Goal: Information Seeking & Learning: Learn about a topic

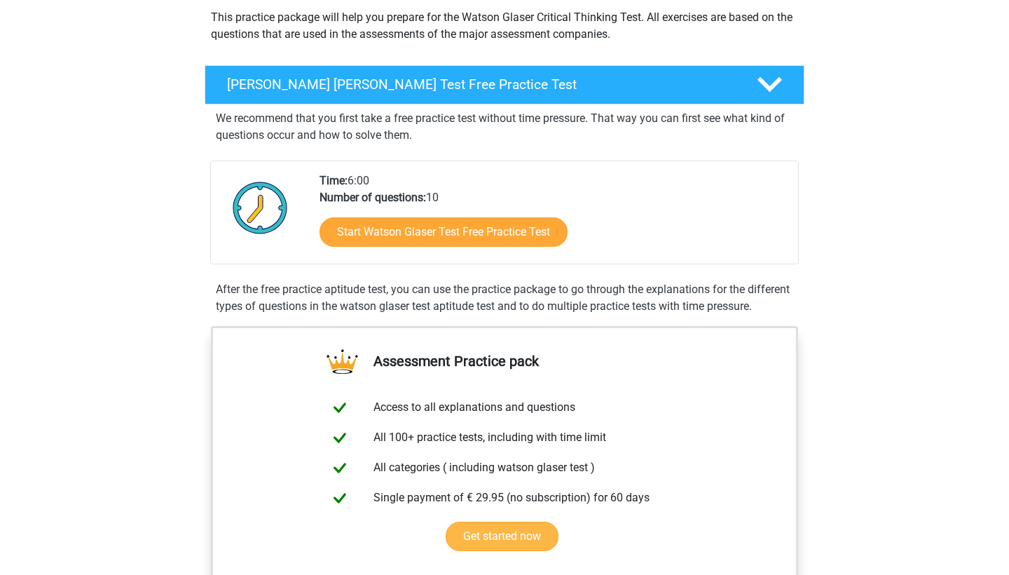
scroll to position [168, 0]
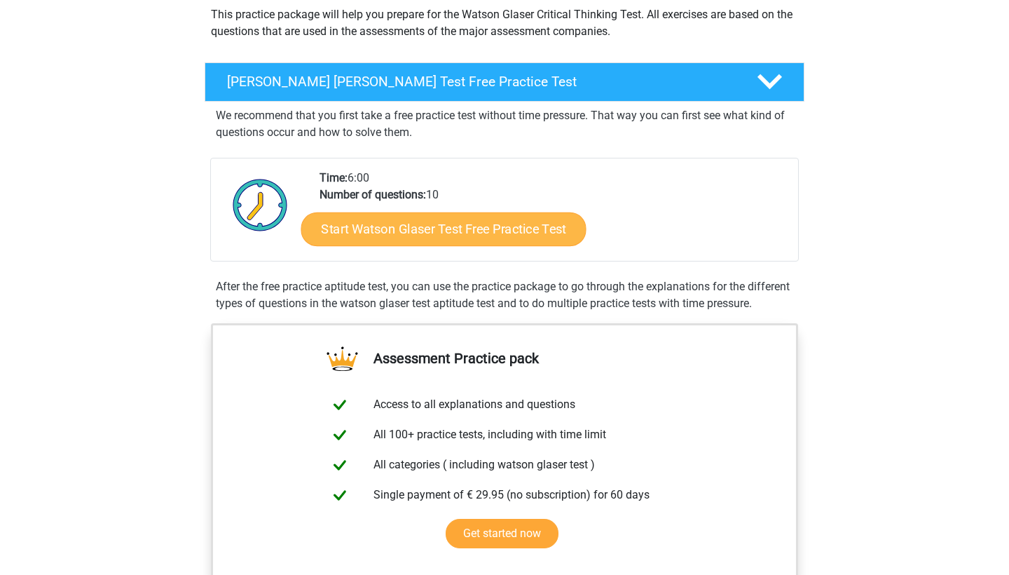
click at [526, 231] on link "Start Watson Glaser Test Free Practice Test" at bounding box center [443, 229] width 285 height 34
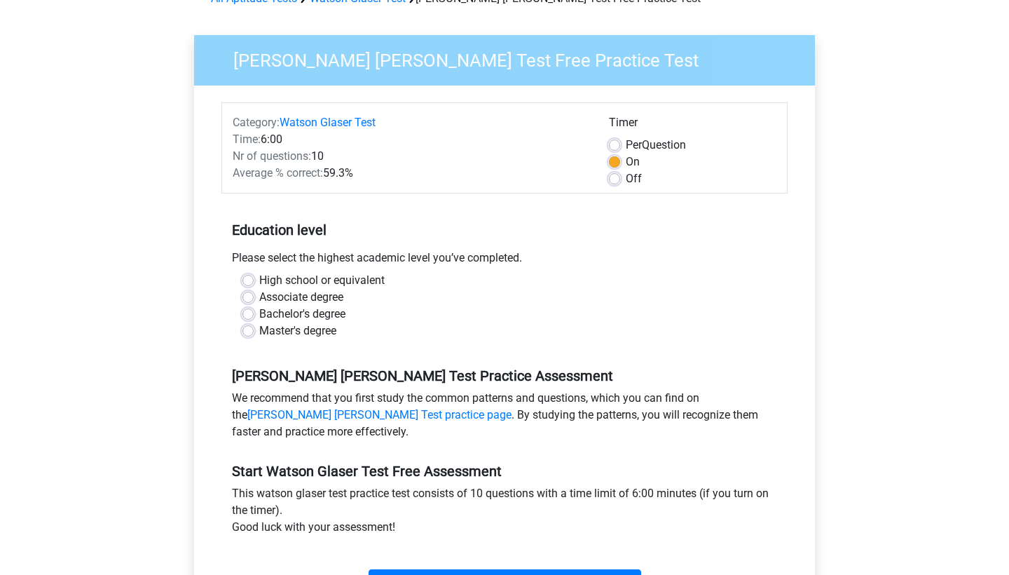
scroll to position [80, 0]
click at [259, 311] on label "Bachelor's degree" at bounding box center [302, 314] width 86 height 17
click at [249, 311] on input "Bachelor's degree" at bounding box center [248, 313] width 11 height 14
radio input "true"
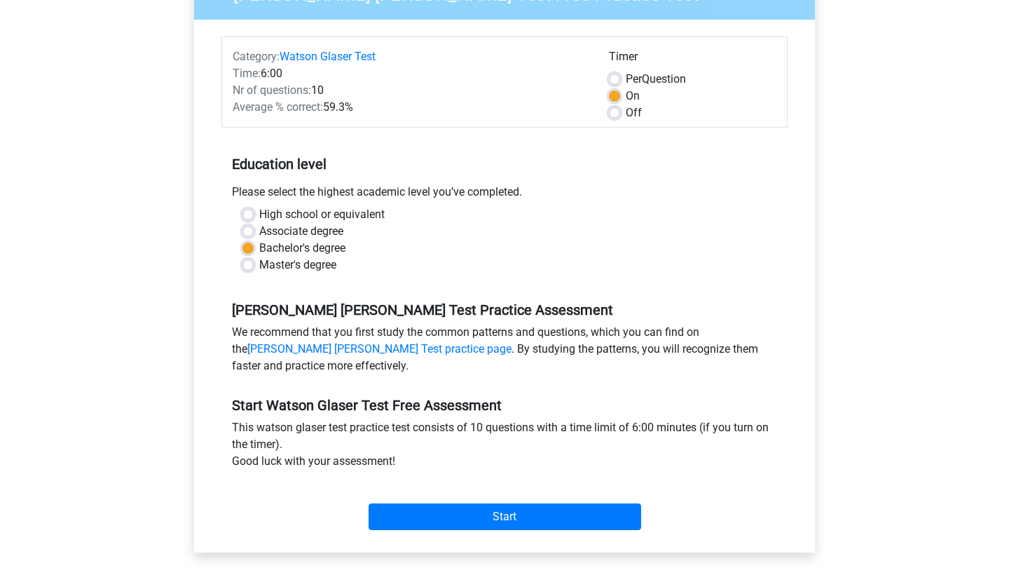
scroll to position [276, 0]
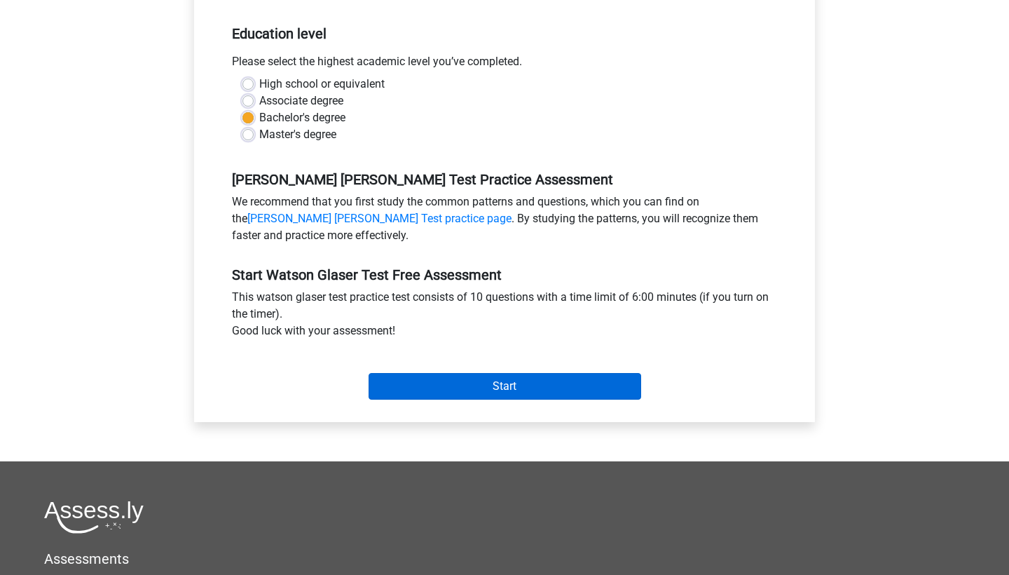
click at [482, 382] on input "Start" at bounding box center [505, 386] width 273 height 27
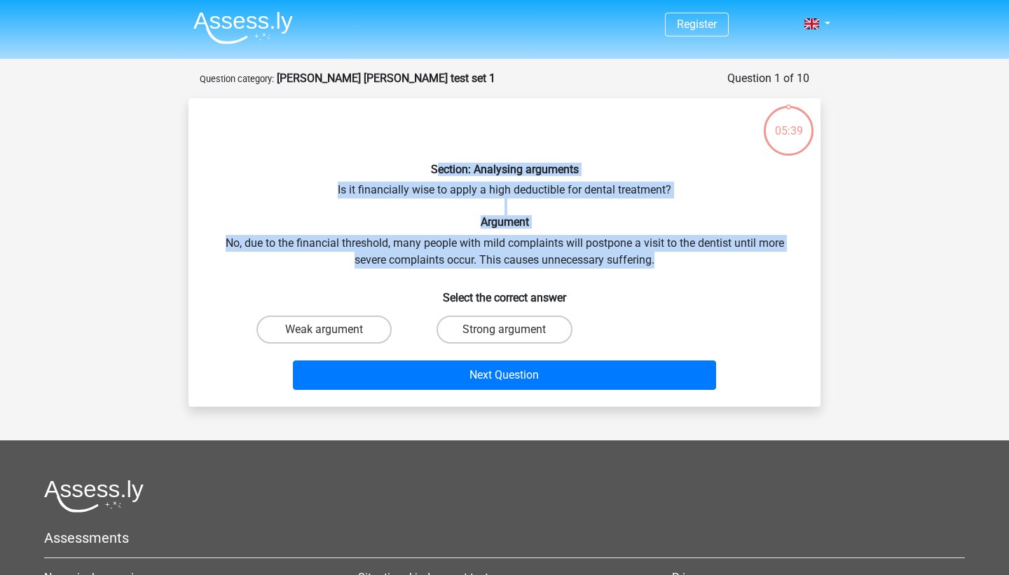
drag, startPoint x: 425, startPoint y: 167, endPoint x: 682, endPoint y: 262, distance: 274.3
click at [682, 262] on div "Section: Analysing arguments Is it financially wise to apply a high deductible …" at bounding box center [504, 252] width 621 height 286
drag, startPoint x: 421, startPoint y: 167, endPoint x: 662, endPoint y: 260, distance: 259.2
click at [662, 260] on div "Section: Analysing arguments Is it financially wise to apply a high deductible …" at bounding box center [504, 252] width 621 height 286
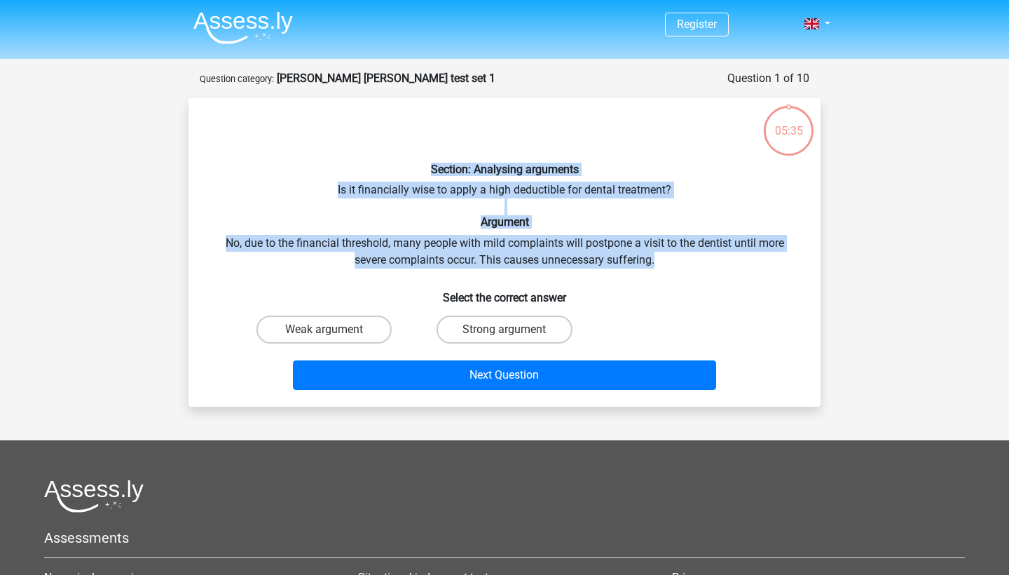
copy div "Section: Analysing arguments Is it financially wise to apply a high deductible …"
click at [510, 328] on label "Strong argument" at bounding box center [504, 329] width 135 height 28
click at [510, 329] on input "Strong argument" at bounding box center [509, 333] width 9 height 9
radio input "true"
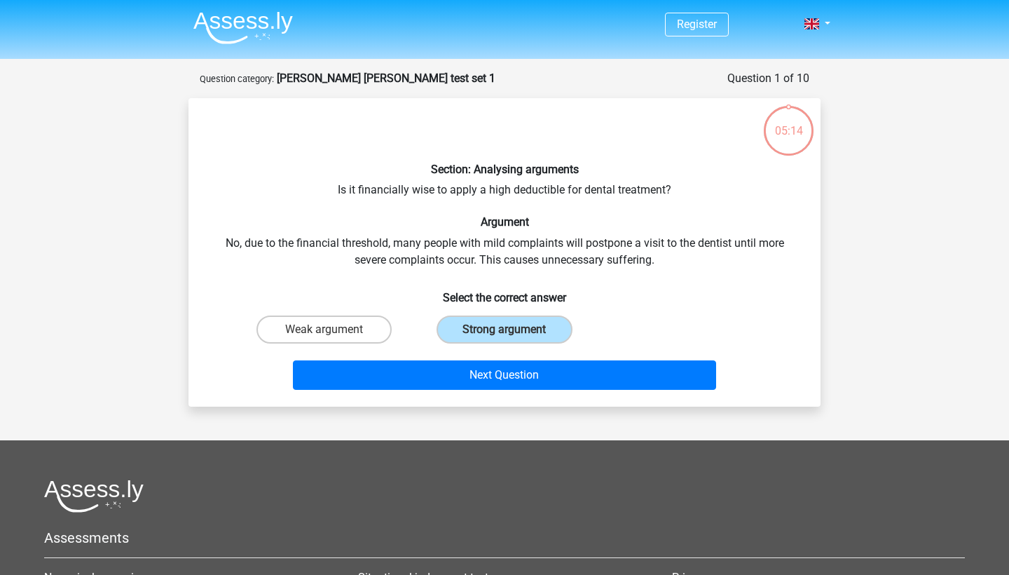
click at [507, 392] on div "Next Question" at bounding box center [504, 377] width 541 height 35
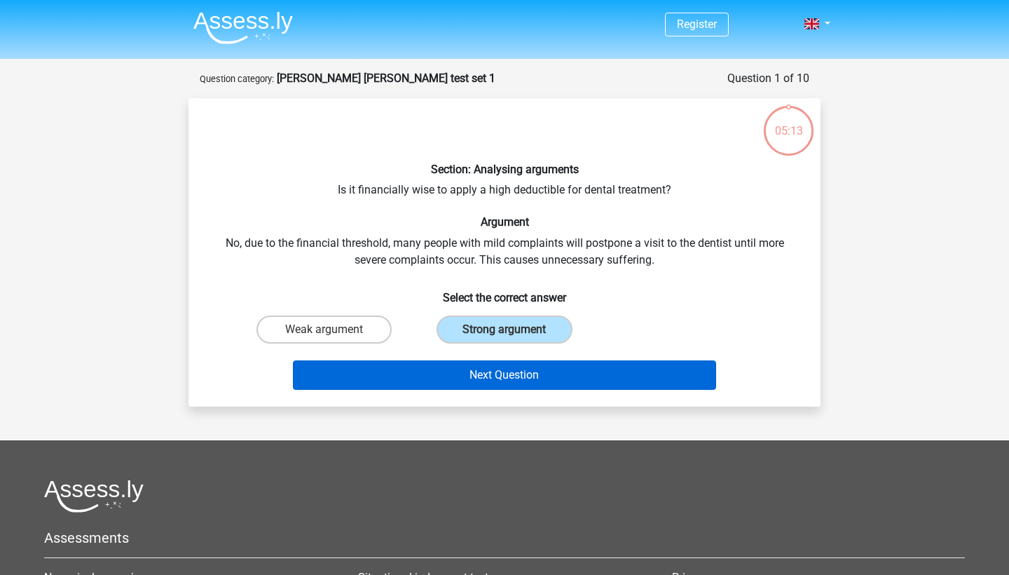
click at [507, 380] on button "Next Question" at bounding box center [505, 374] width 424 height 29
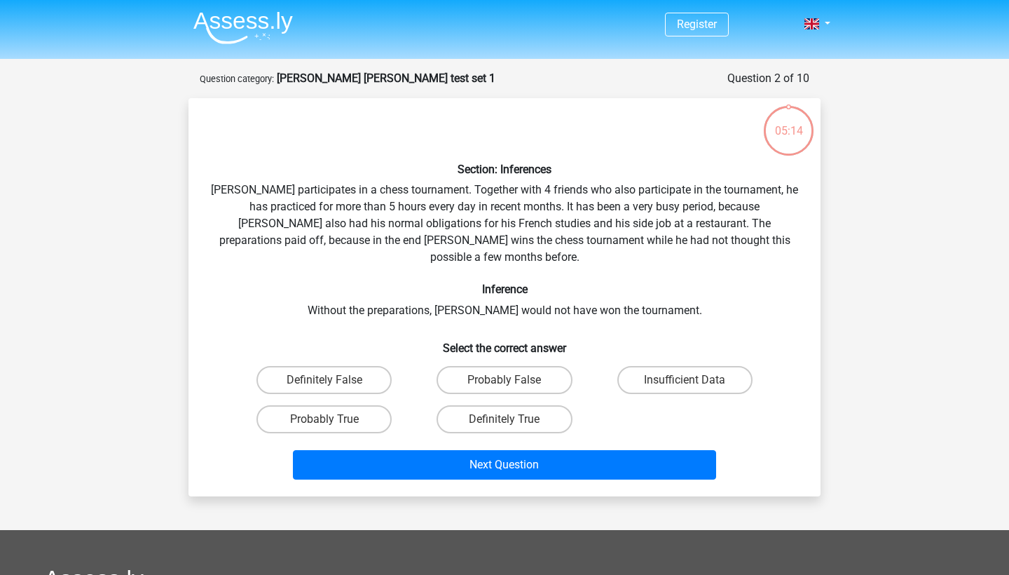
scroll to position [70, 0]
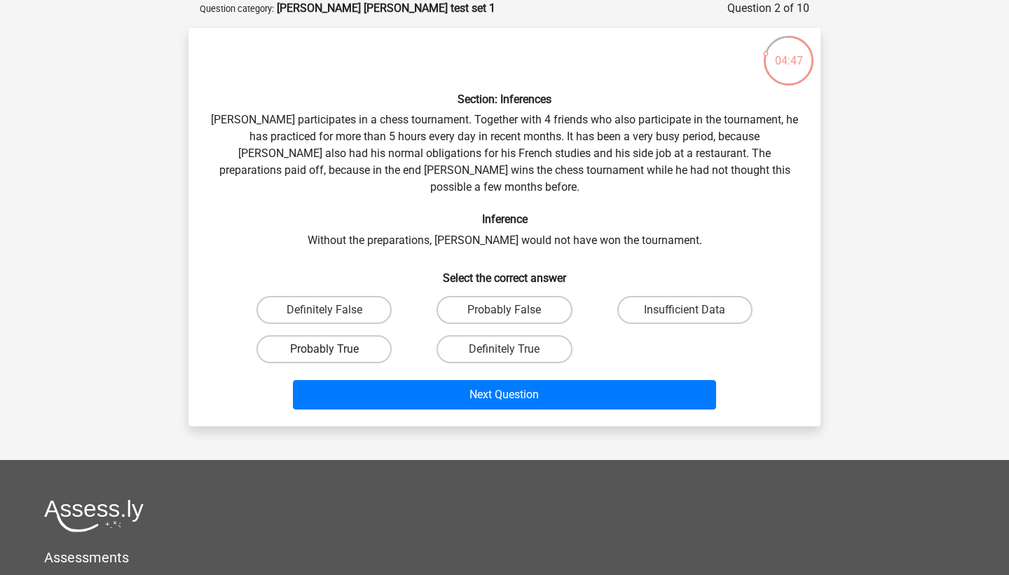
click at [358, 335] on label "Probably True" at bounding box center [324, 349] width 135 height 28
click at [334, 349] on input "Probably True" at bounding box center [329, 353] width 9 height 9
radio input "true"
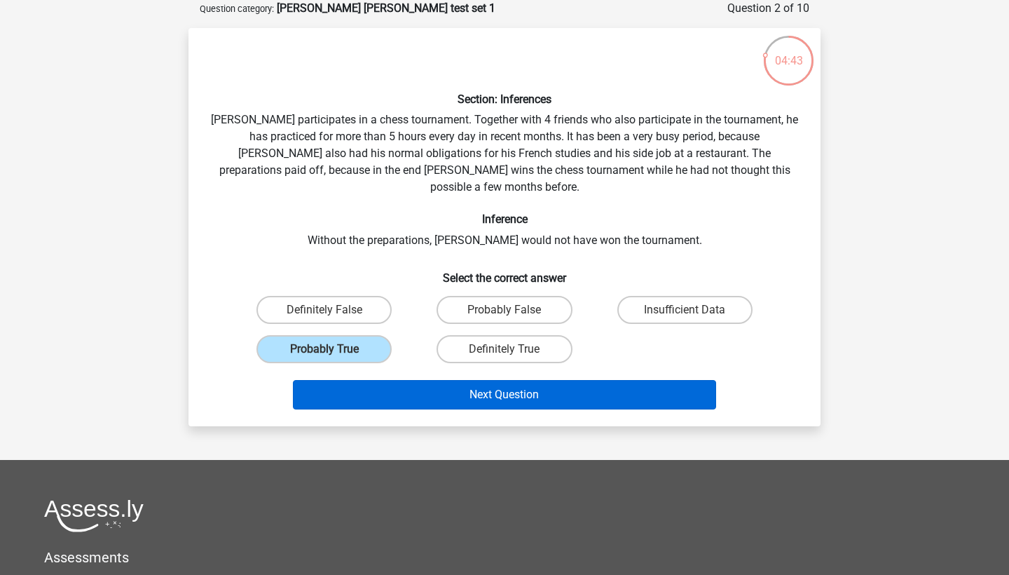
click at [395, 380] on button "Next Question" at bounding box center [505, 394] width 424 height 29
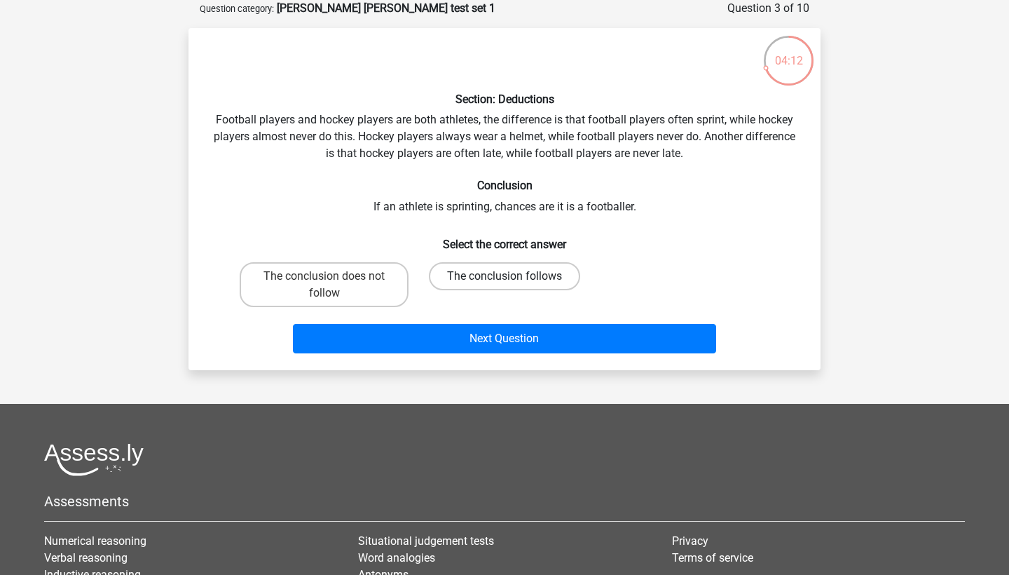
click at [448, 273] on label "The conclusion follows" at bounding box center [504, 276] width 151 height 28
click at [505, 276] on input "The conclusion follows" at bounding box center [509, 280] width 9 height 9
radio input "true"
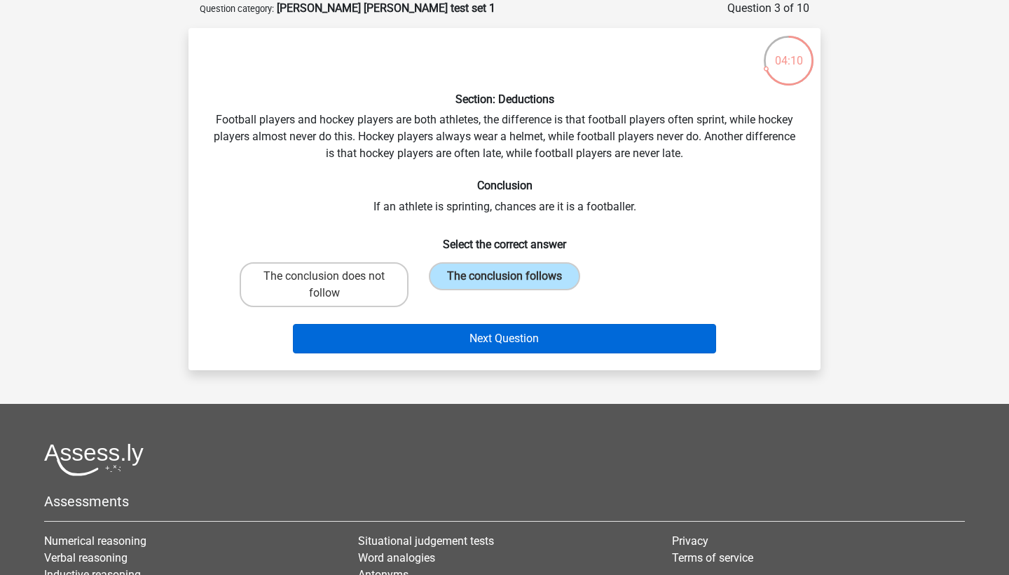
click at [436, 340] on button "Next Question" at bounding box center [505, 338] width 424 height 29
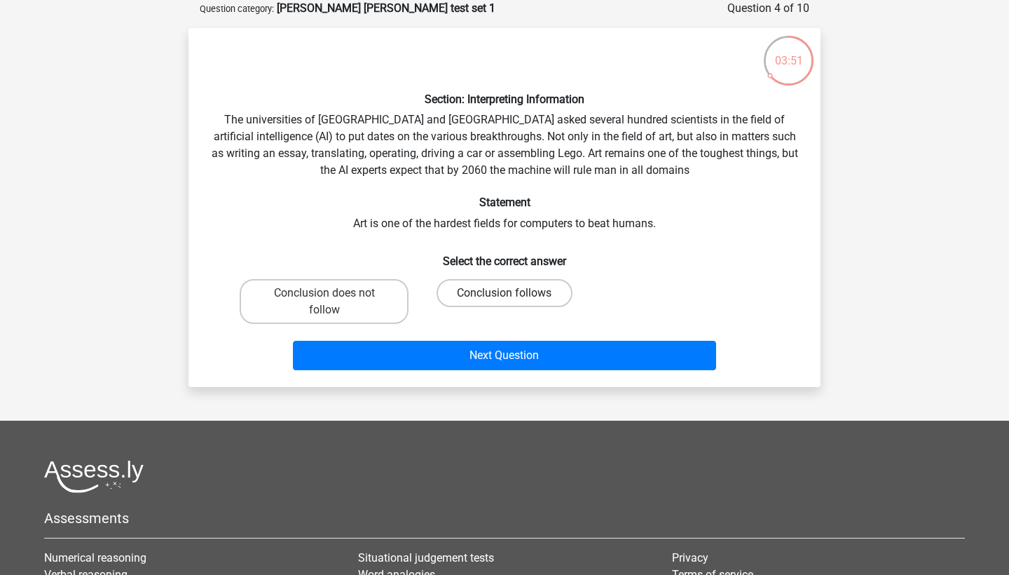
click at [498, 287] on label "Conclusion follows" at bounding box center [504, 293] width 135 height 28
click at [505, 293] on input "Conclusion follows" at bounding box center [509, 297] width 9 height 9
radio input "true"
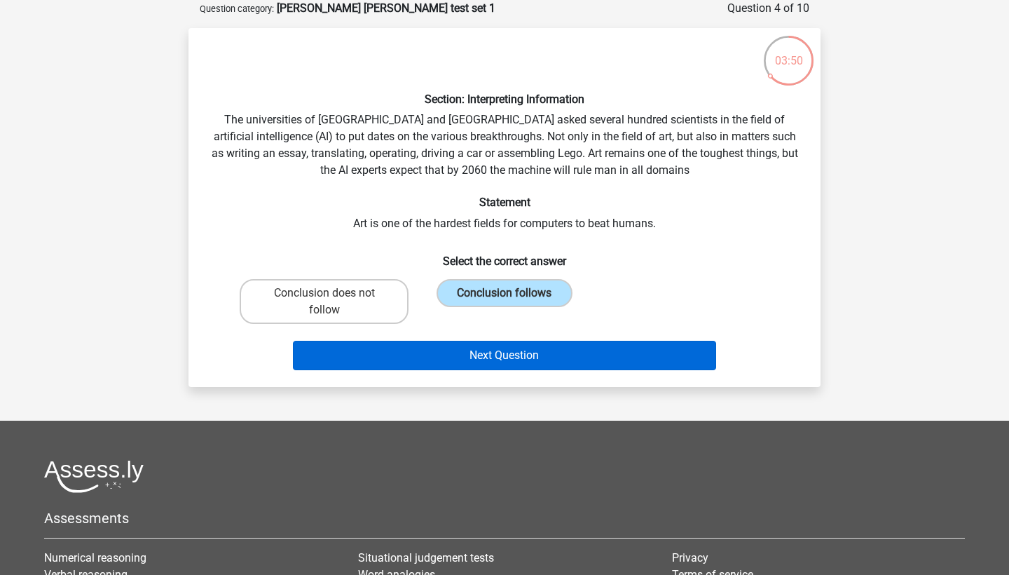
click at [504, 367] on button "Next Question" at bounding box center [505, 355] width 424 height 29
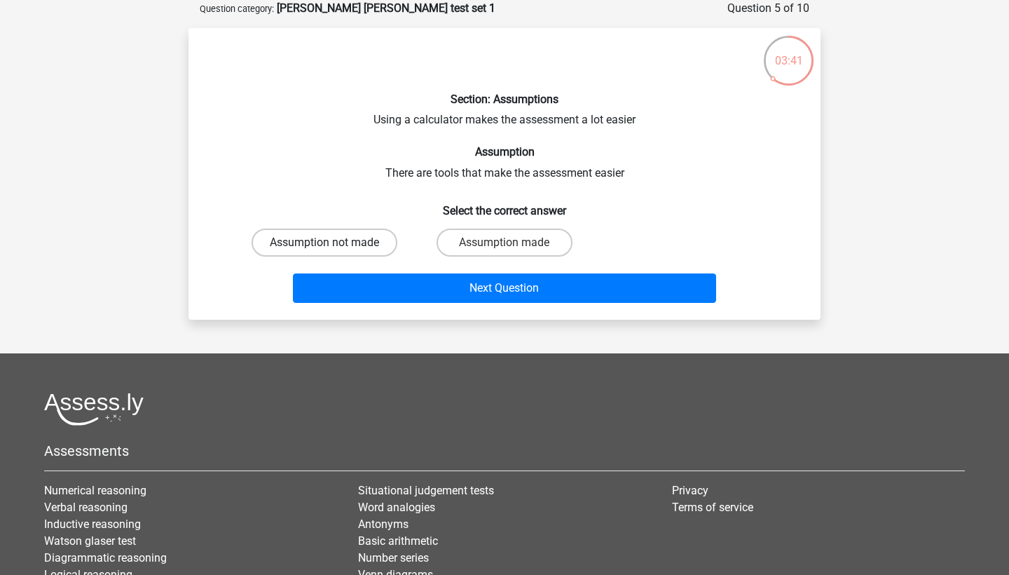
click at [355, 238] on label "Assumption not made" at bounding box center [325, 242] width 146 height 28
click at [334, 243] on input "Assumption not made" at bounding box center [329, 247] width 9 height 9
radio input "true"
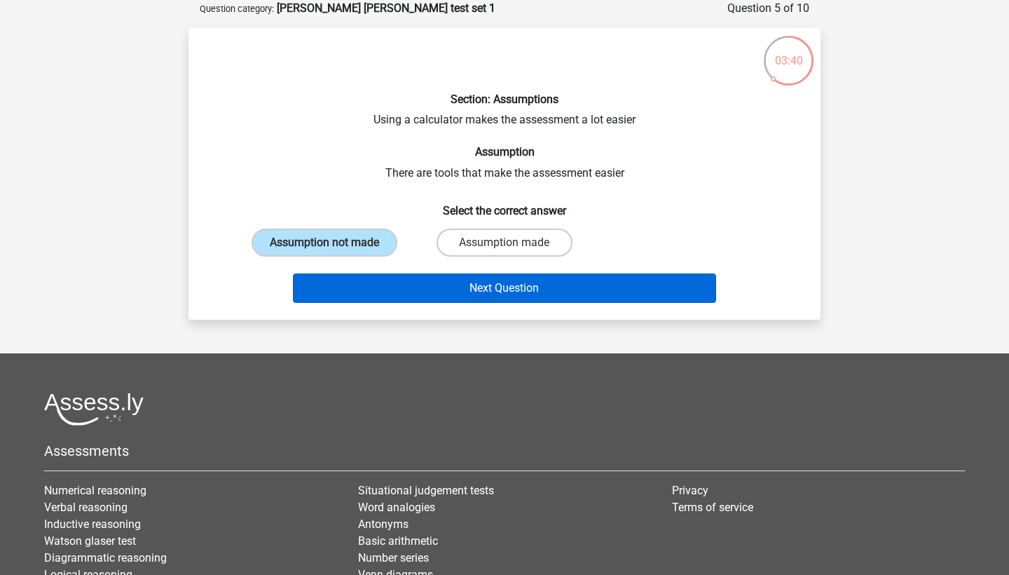
click at [399, 279] on button "Next Question" at bounding box center [505, 287] width 424 height 29
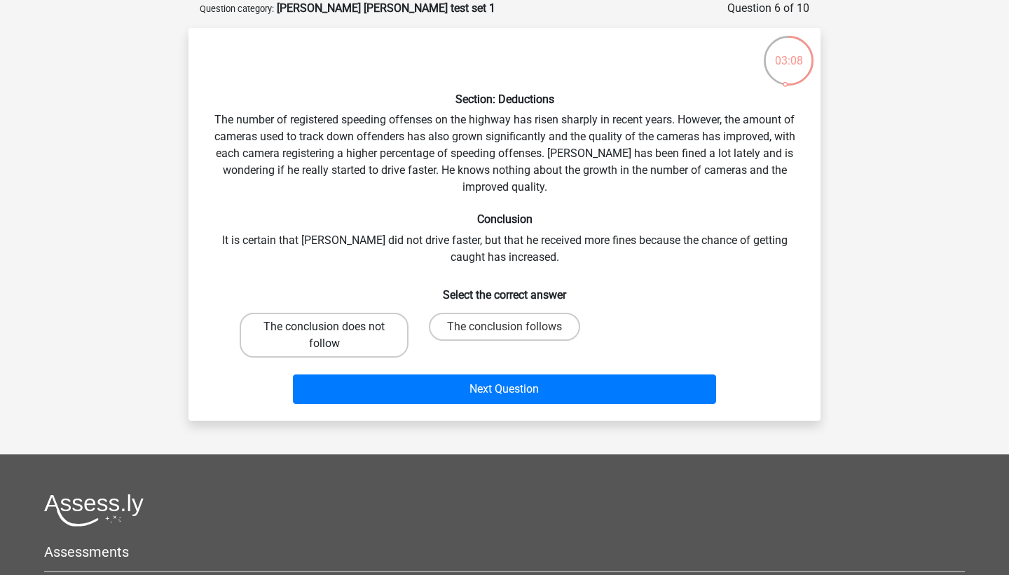
click at [388, 329] on label "The conclusion does not follow" at bounding box center [324, 335] width 169 height 45
click at [334, 329] on input "The conclusion does not follow" at bounding box center [329, 331] width 9 height 9
radio input "true"
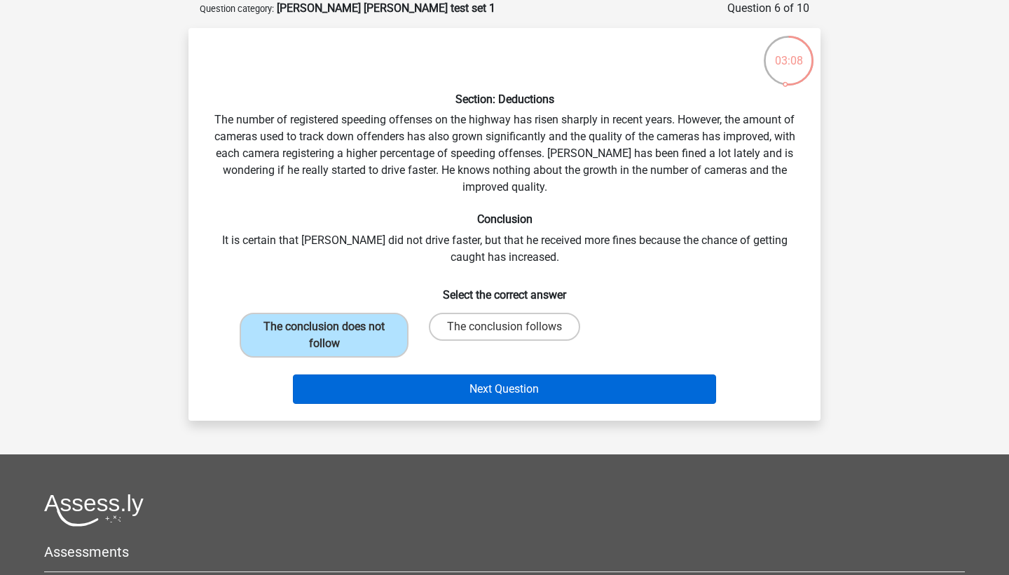
click at [462, 384] on button "Next Question" at bounding box center [505, 388] width 424 height 29
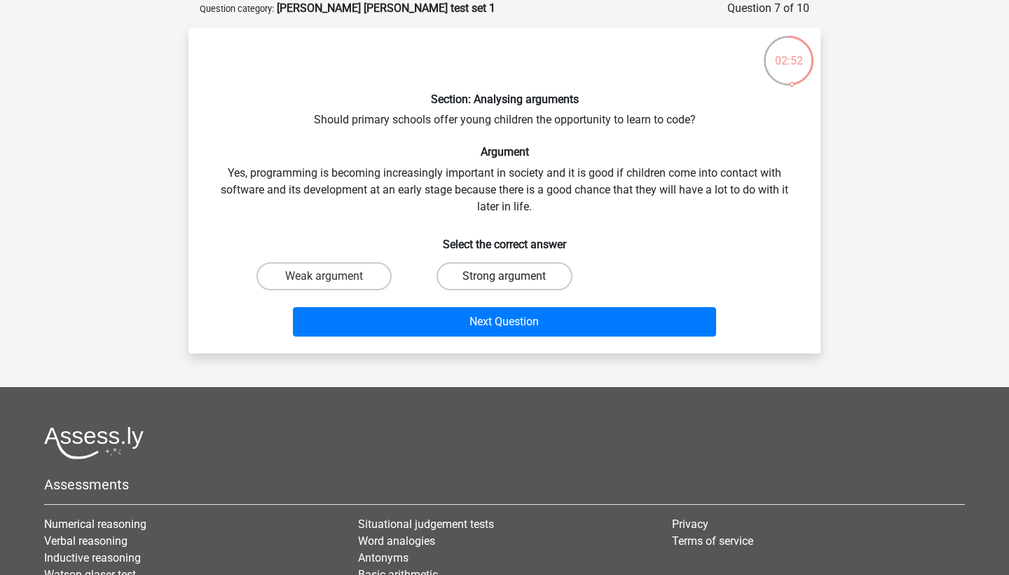
click at [514, 276] on label "Strong argument" at bounding box center [504, 276] width 135 height 28
click at [514, 276] on input "Strong argument" at bounding box center [509, 280] width 9 height 9
radio input "true"
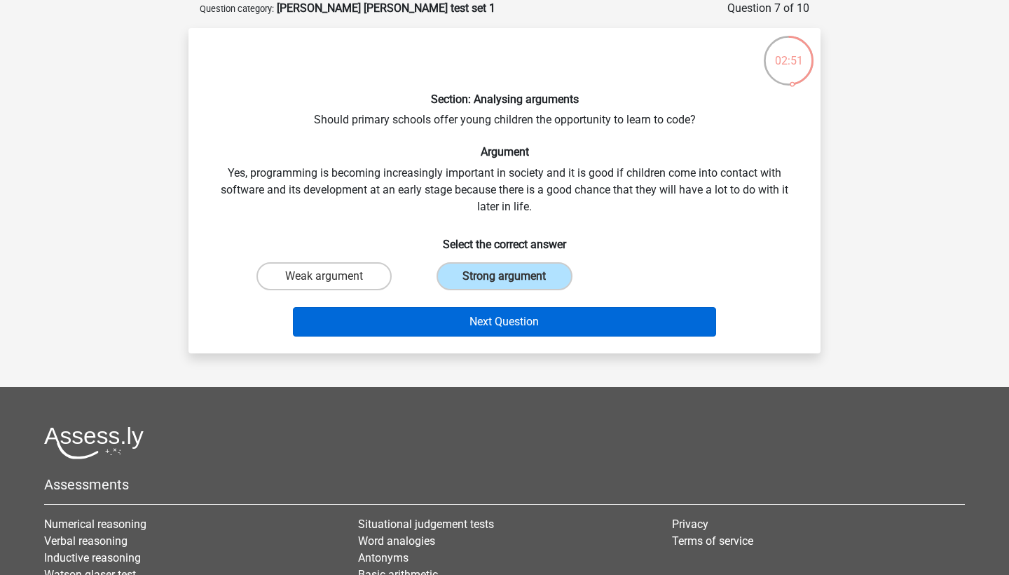
click at [518, 322] on button "Next Question" at bounding box center [505, 321] width 424 height 29
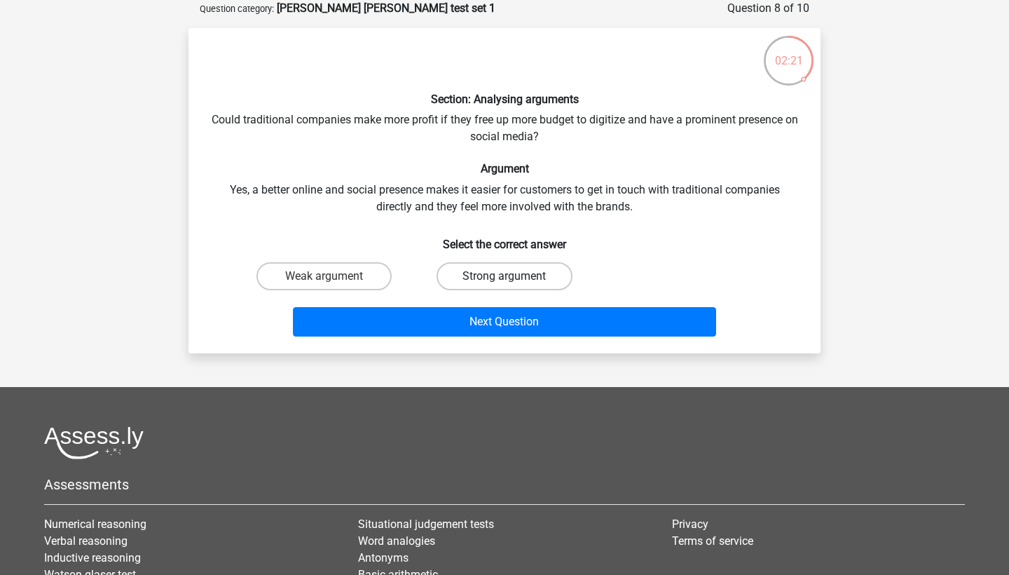
click at [463, 287] on label "Strong argument" at bounding box center [504, 276] width 135 height 28
click at [505, 285] on input "Strong argument" at bounding box center [509, 280] width 9 height 9
radio input "true"
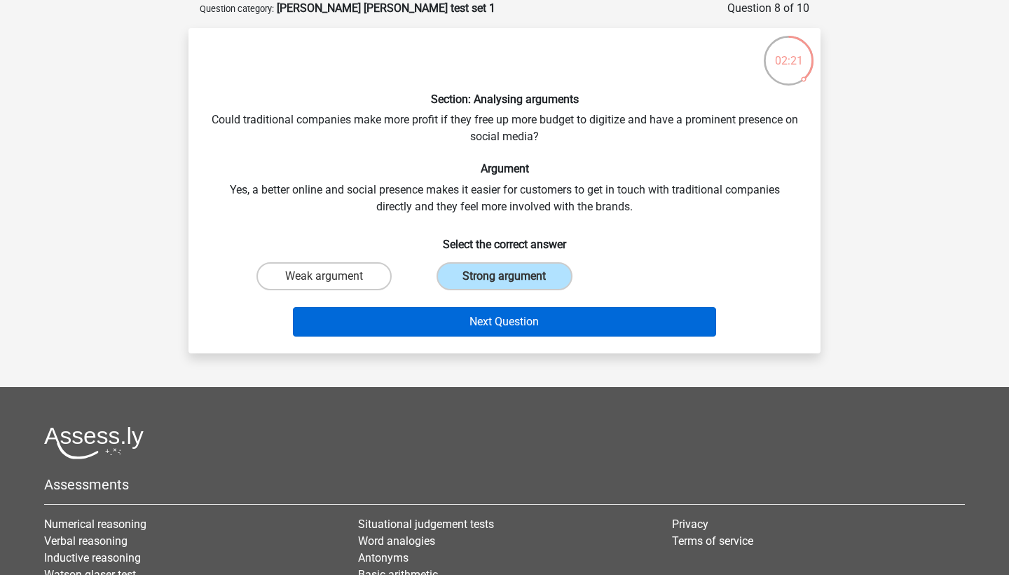
click at [466, 325] on button "Next Question" at bounding box center [505, 321] width 424 height 29
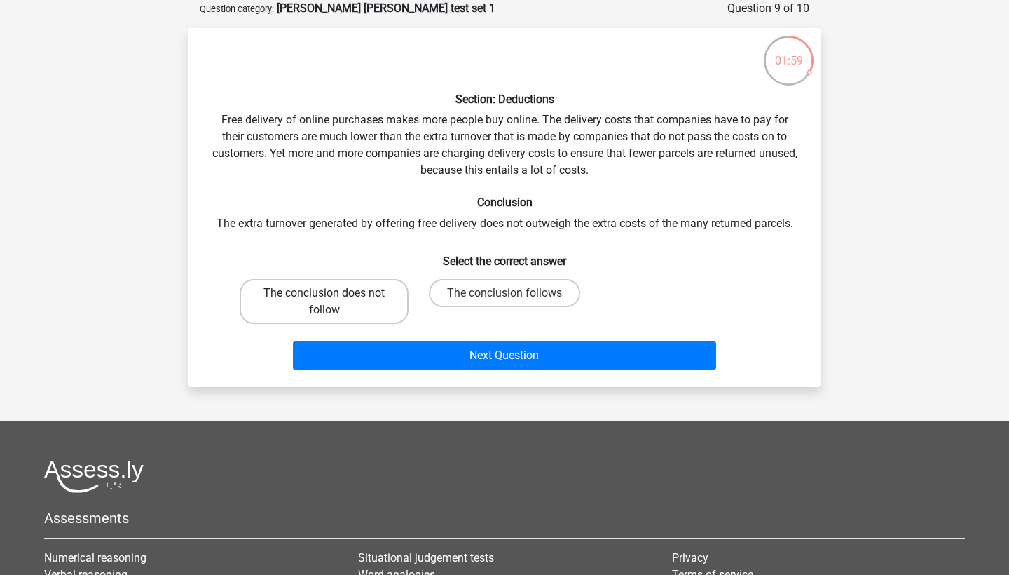
click at [383, 303] on label "The conclusion does not follow" at bounding box center [324, 301] width 169 height 45
click at [334, 302] on input "The conclusion does not follow" at bounding box center [329, 297] width 9 height 9
radio input "true"
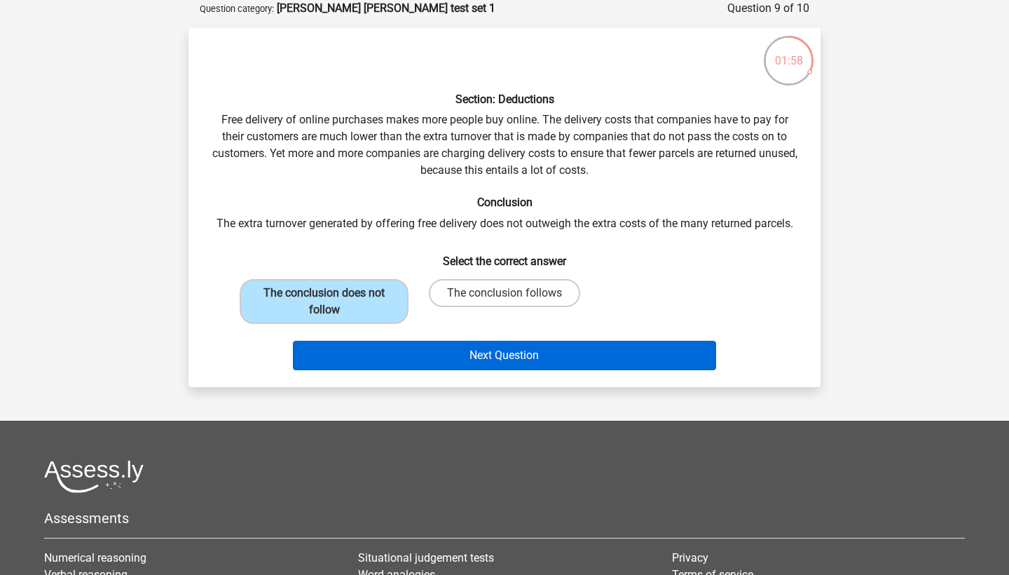
click at [416, 362] on button "Next Question" at bounding box center [505, 355] width 424 height 29
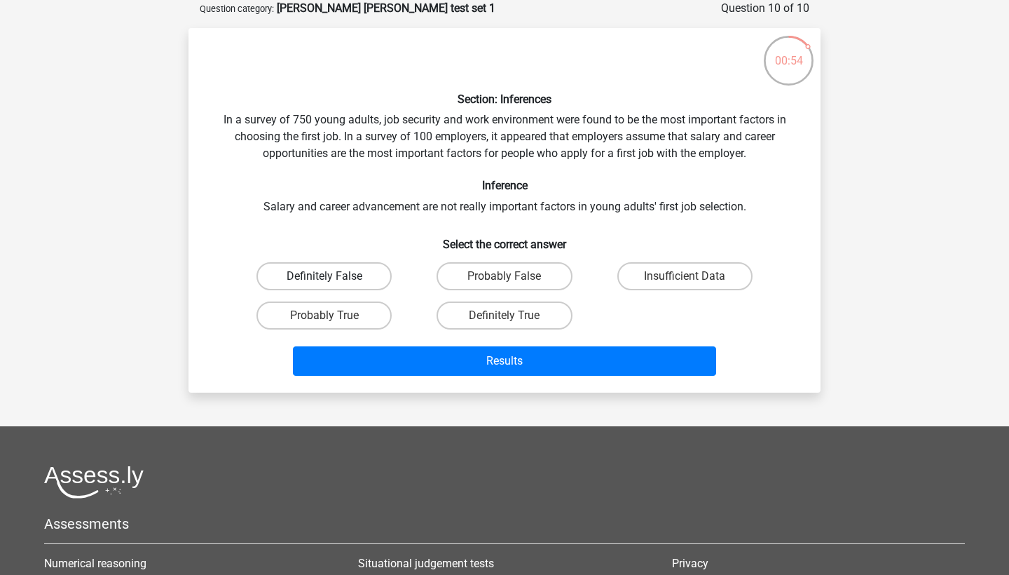
click at [364, 277] on label "Definitely False" at bounding box center [324, 276] width 135 height 28
click at [334, 277] on input "Definitely False" at bounding box center [329, 280] width 9 height 9
radio input "true"
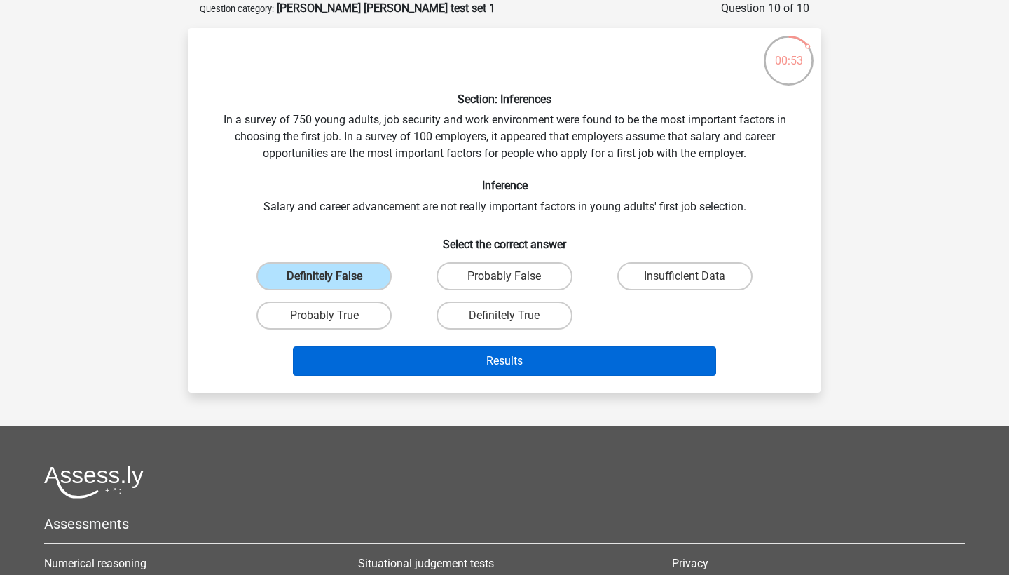
click at [427, 358] on button "Results" at bounding box center [505, 360] width 424 height 29
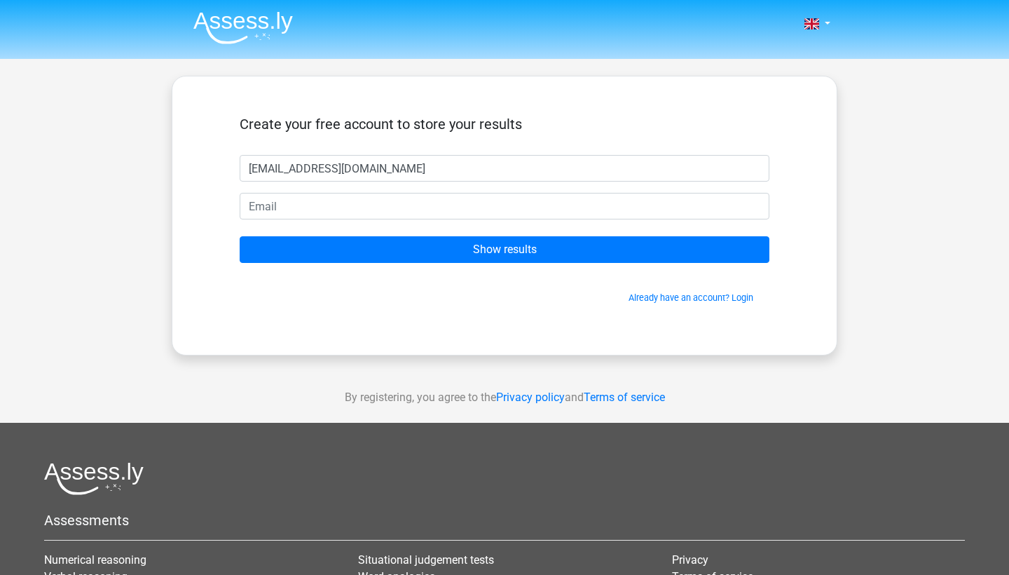
type input "alexkeeley1@outlook.com"
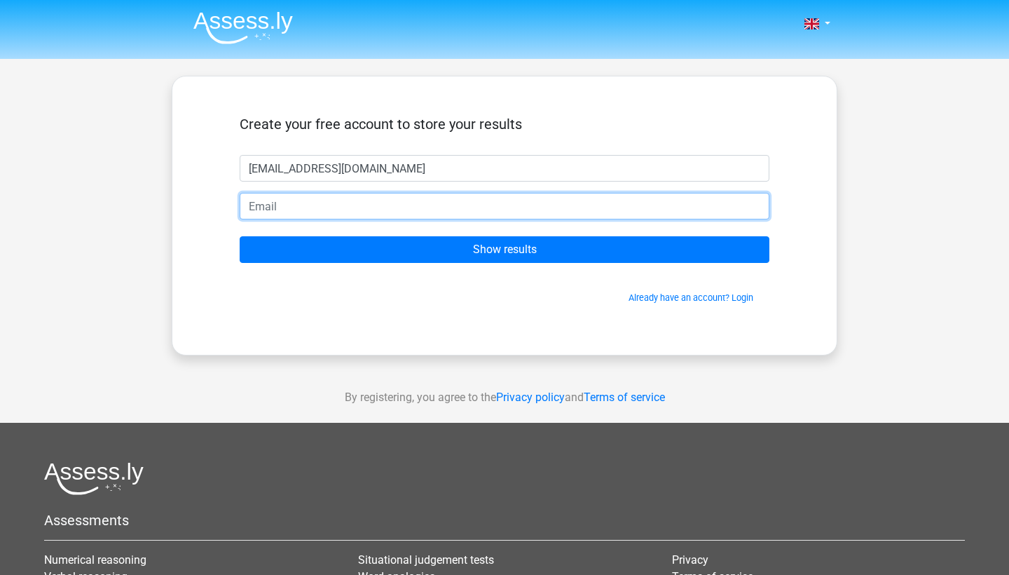
click at [449, 204] on input "email" at bounding box center [505, 206] width 530 height 27
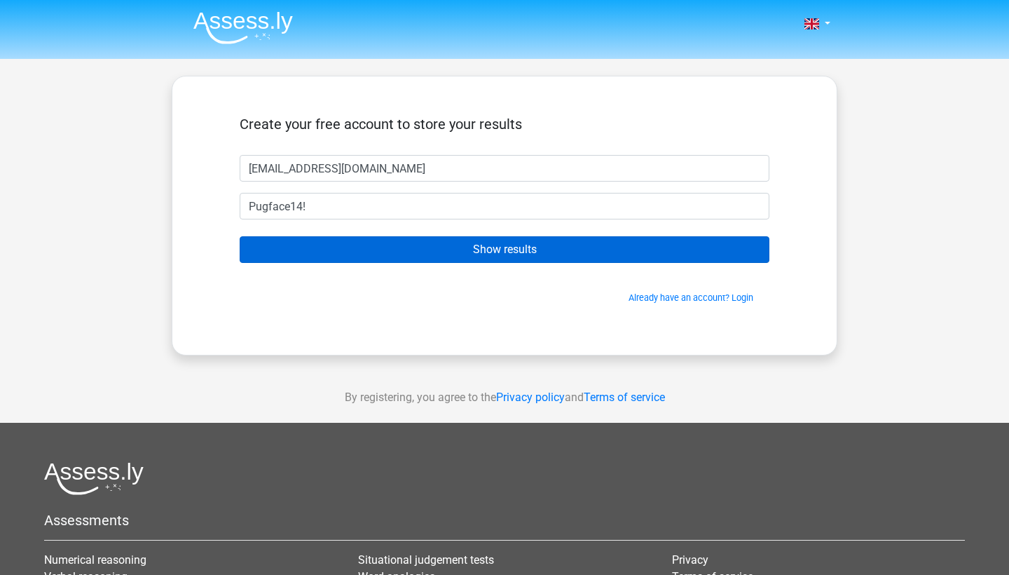
click at [593, 254] on input "Show results" at bounding box center [505, 249] width 530 height 27
click at [567, 249] on input "Show results" at bounding box center [505, 249] width 530 height 27
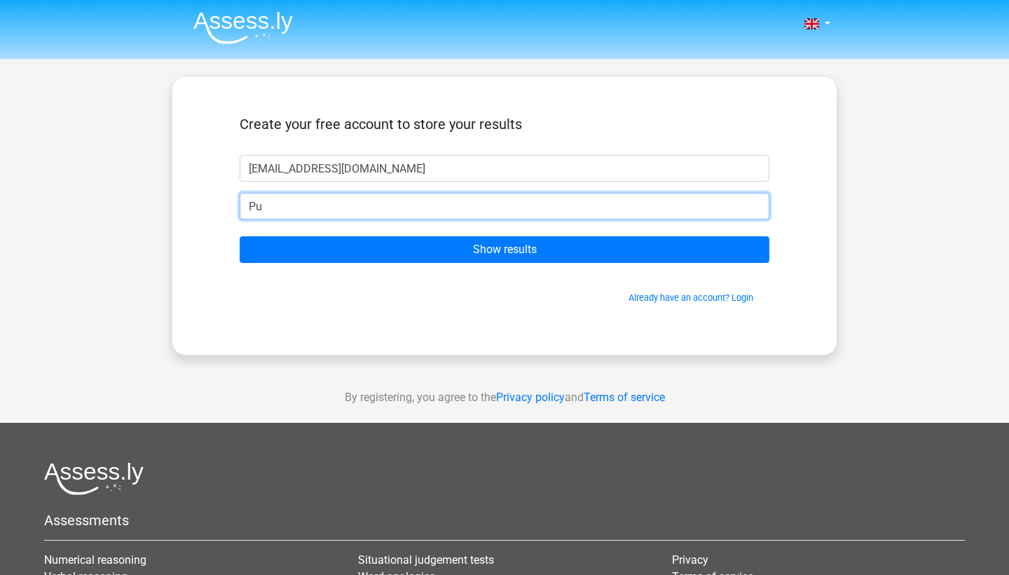
type input "P"
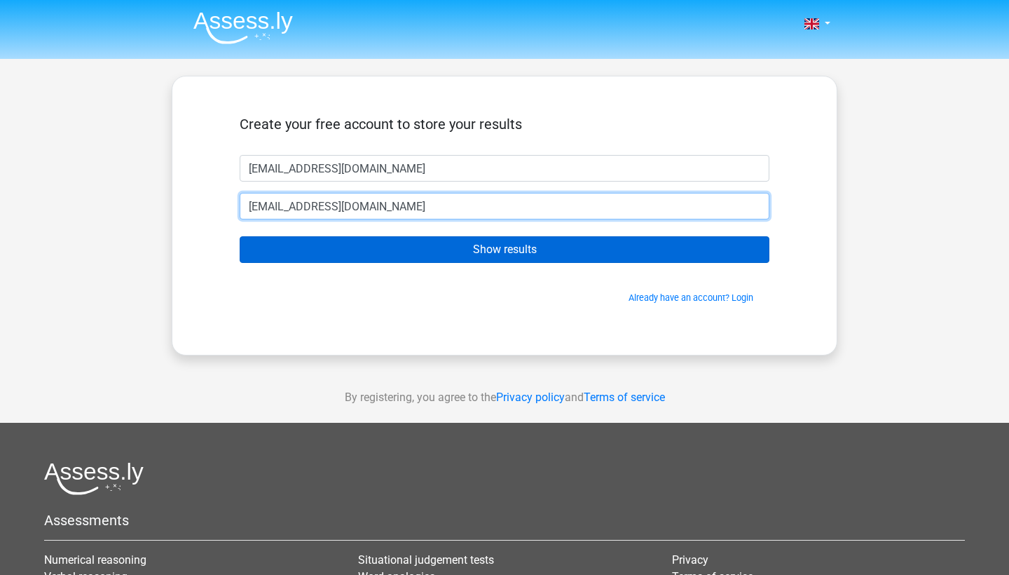
type input "[EMAIL_ADDRESS][DOMAIN_NAME]"
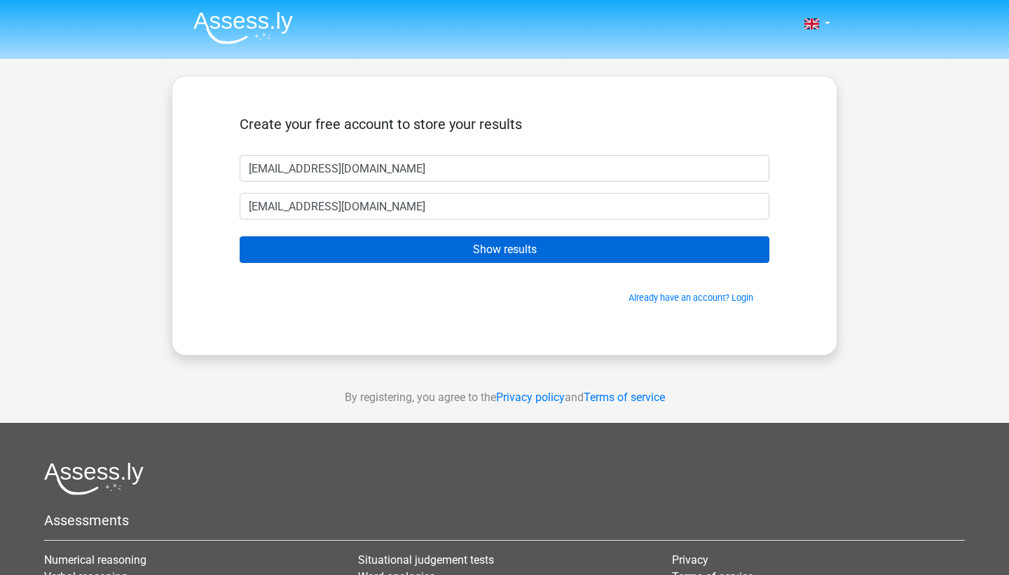
click at [500, 240] on input "Show results" at bounding box center [505, 249] width 530 height 27
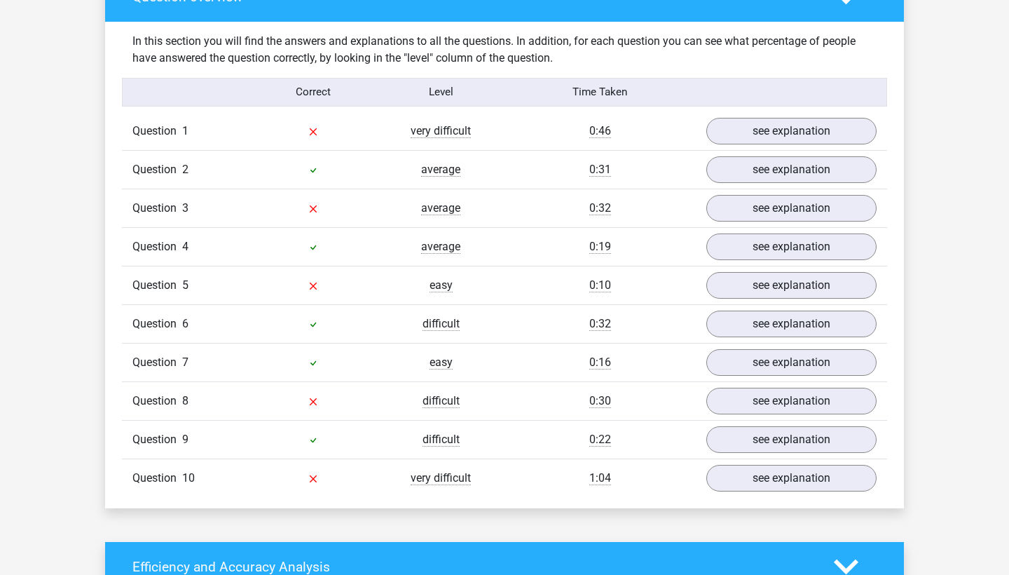
scroll to position [1113, 0]
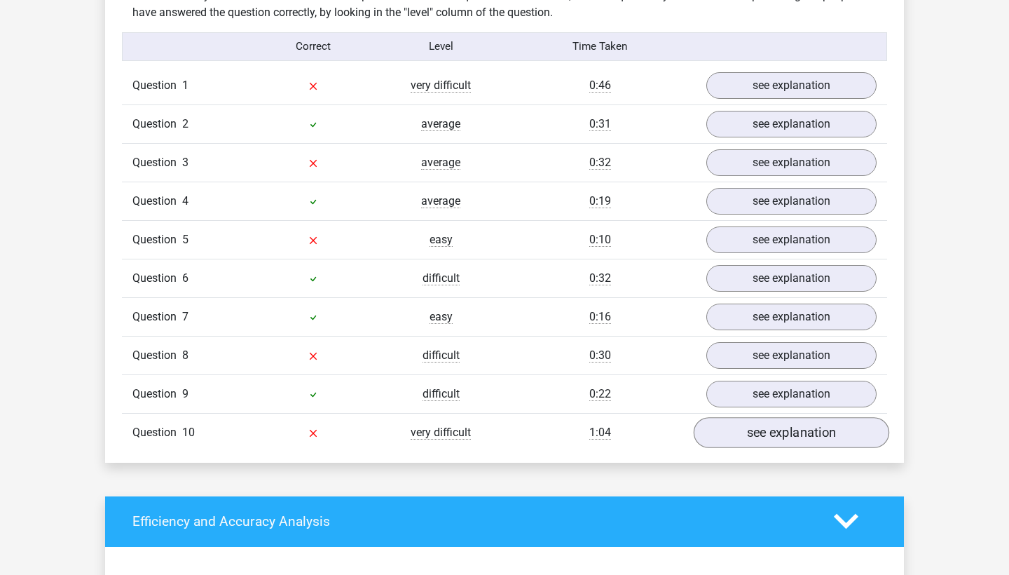
click at [747, 434] on link "see explanation" at bounding box center [792, 432] width 196 height 31
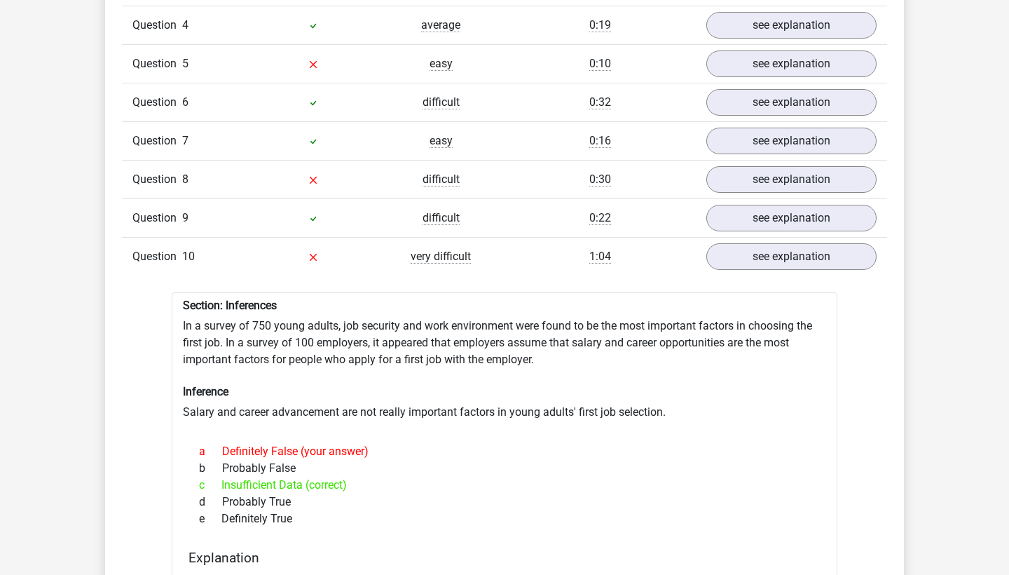
scroll to position [1295, 0]
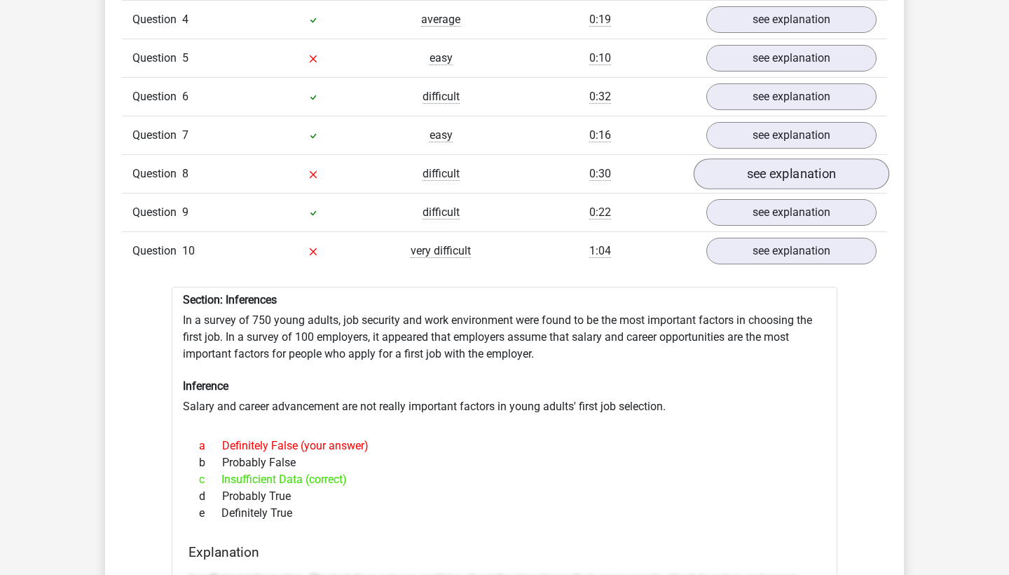
click at [791, 176] on link "see explanation" at bounding box center [792, 173] width 196 height 31
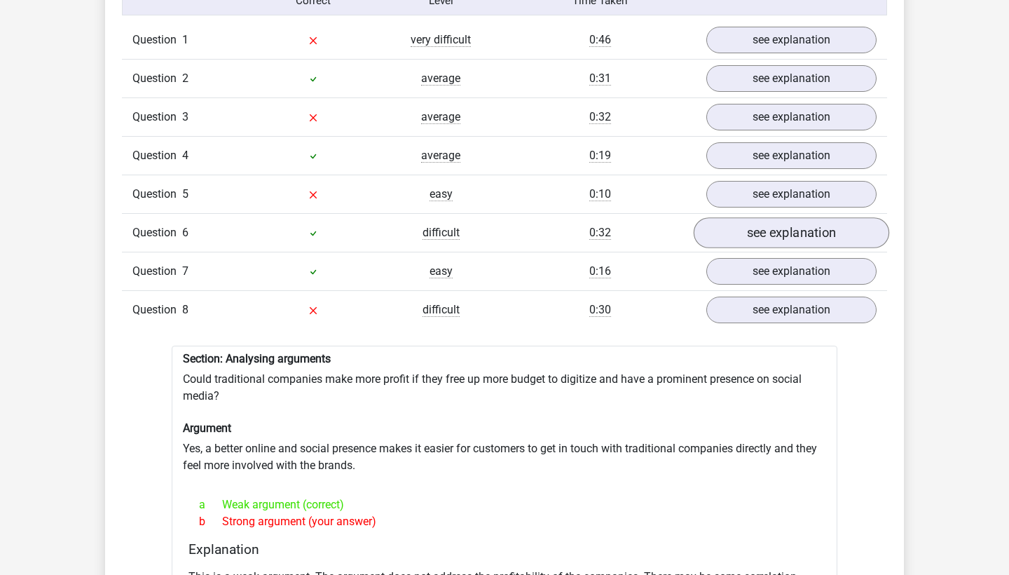
scroll to position [1152, 0]
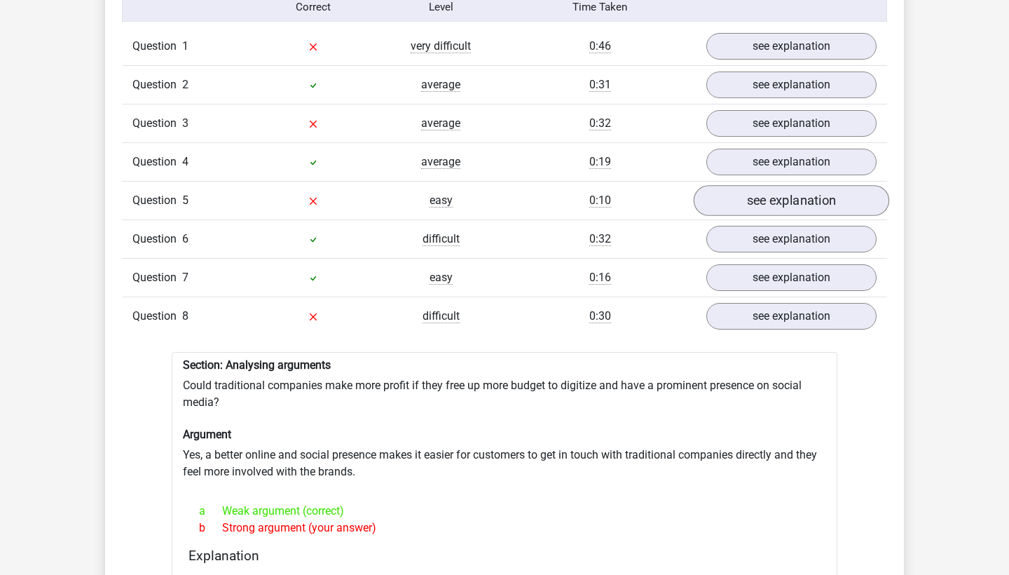
click at [792, 196] on link "see explanation" at bounding box center [792, 200] width 196 height 31
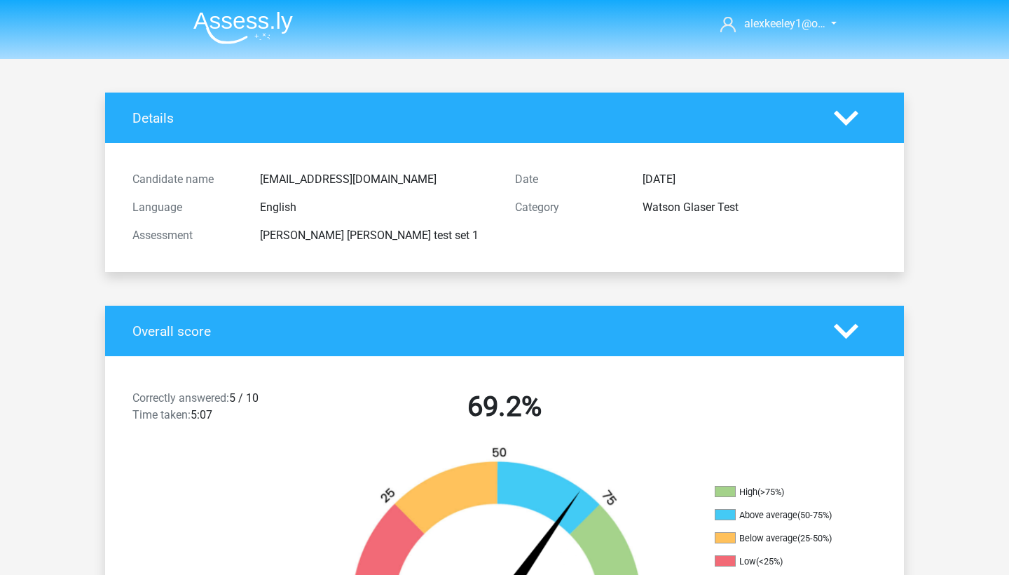
scroll to position [0, 0]
click at [850, 116] on icon at bounding box center [846, 118] width 25 height 25
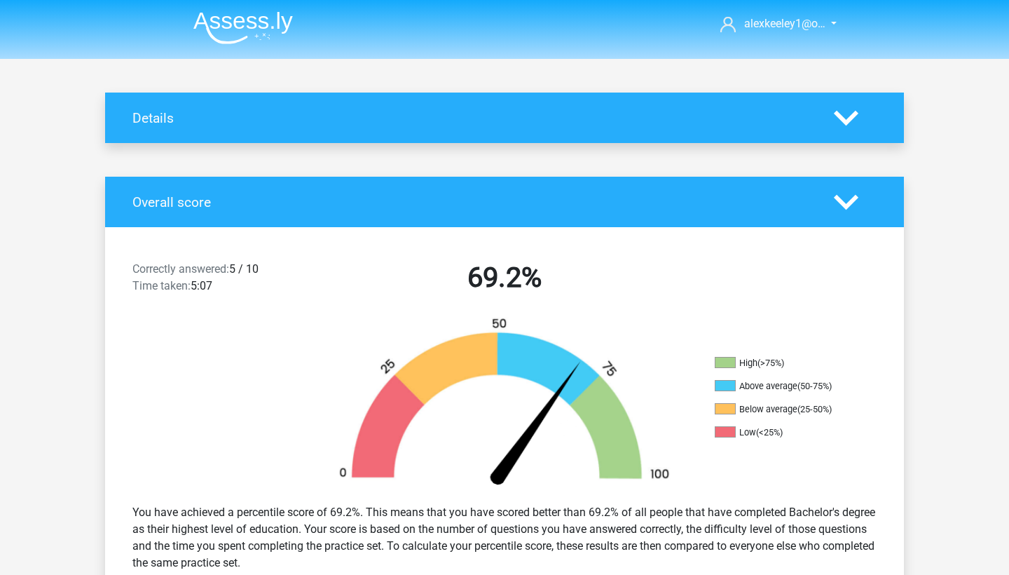
click at [850, 116] on icon at bounding box center [846, 118] width 25 height 25
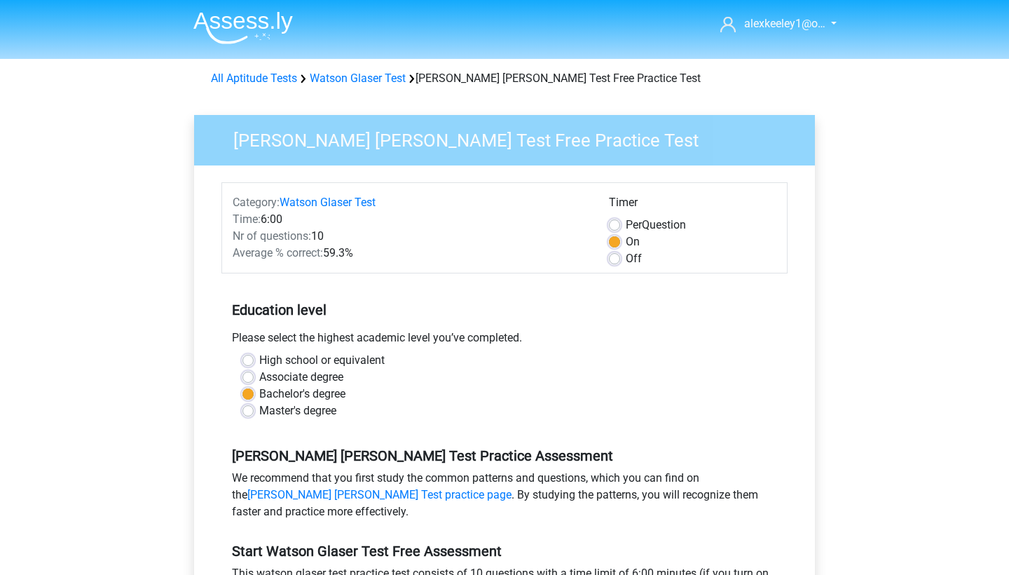
scroll to position [276, 0]
